Goal: Task Accomplishment & Management: Manage account settings

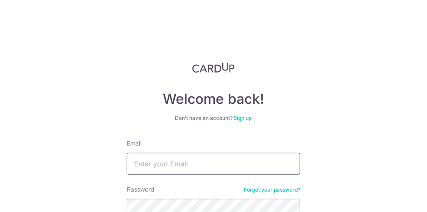
click at [230, 165] on input "Email" at bounding box center [213, 164] width 173 height 22
type input "[EMAIL_ADDRESS][DOMAIN_NAME]"
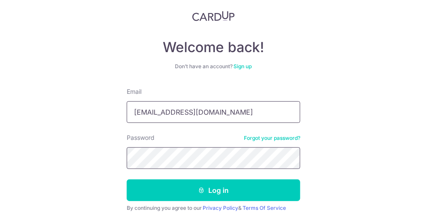
scroll to position [89, 0]
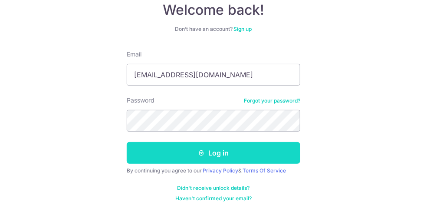
click at [272, 151] on button "Log in" at bounding box center [213, 153] width 173 height 22
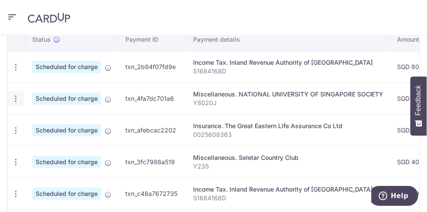
click at [17, 72] on icon "button" at bounding box center [15, 66] width 9 height 9
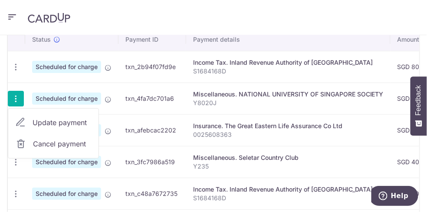
click at [59, 141] on span "Cancel payment" at bounding box center [62, 143] width 58 height 10
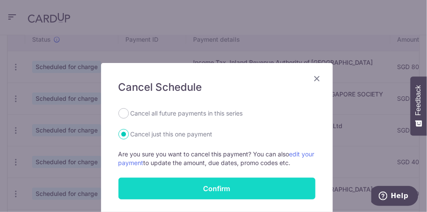
click at [229, 195] on button "Confirm" at bounding box center [216, 188] width 197 height 22
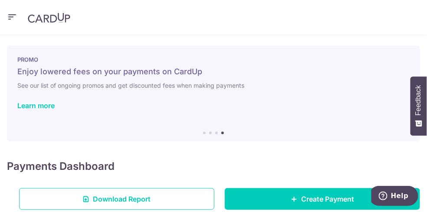
click at [254, 47] on div "PROMO Enjoy lowered fees on your payments on CardUp See our list of ongoing pro…" at bounding box center [213, 88] width 413 height 85
click at [10, 19] on icon "button" at bounding box center [12, 16] width 10 height 11
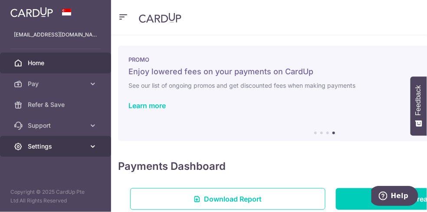
click at [91, 147] on icon at bounding box center [92, 146] width 9 height 9
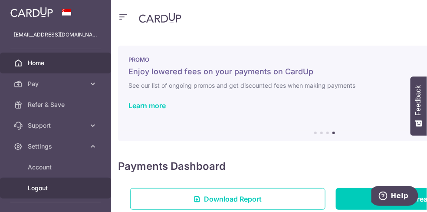
click at [55, 186] on span "Logout" at bounding box center [56, 187] width 57 height 9
